Goal: Task Accomplishment & Management: Manage account settings

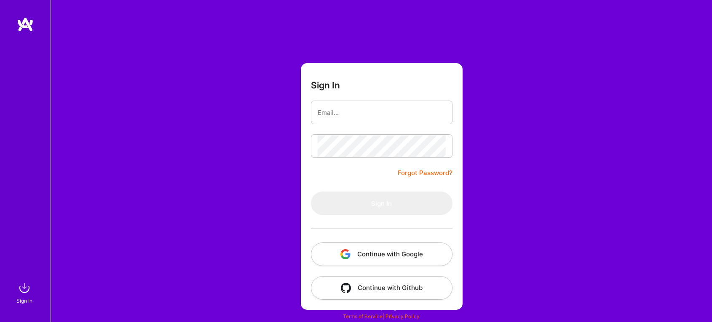
click at [402, 256] on button "Continue with Google" at bounding box center [382, 255] width 142 height 24
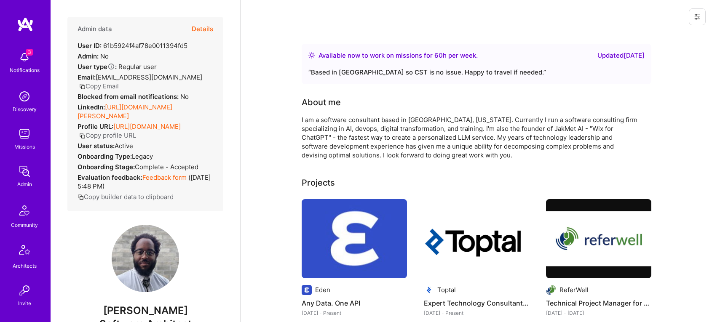
click at [699, 19] on icon at bounding box center [697, 16] width 7 height 7
click at [660, 31] on button "Login as [PERSON_NAME]" at bounding box center [661, 35] width 89 height 21
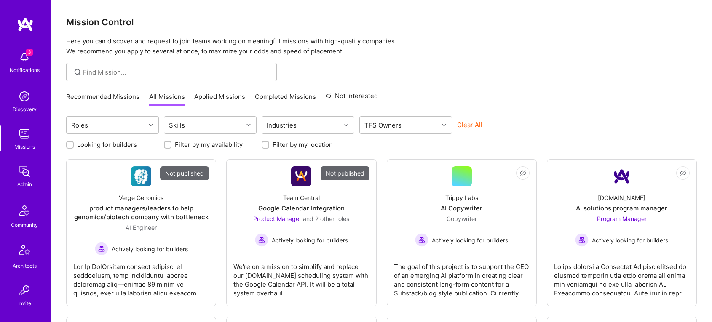
scroll to position [388, 0]
